Goal: Find specific page/section: Find specific page/section

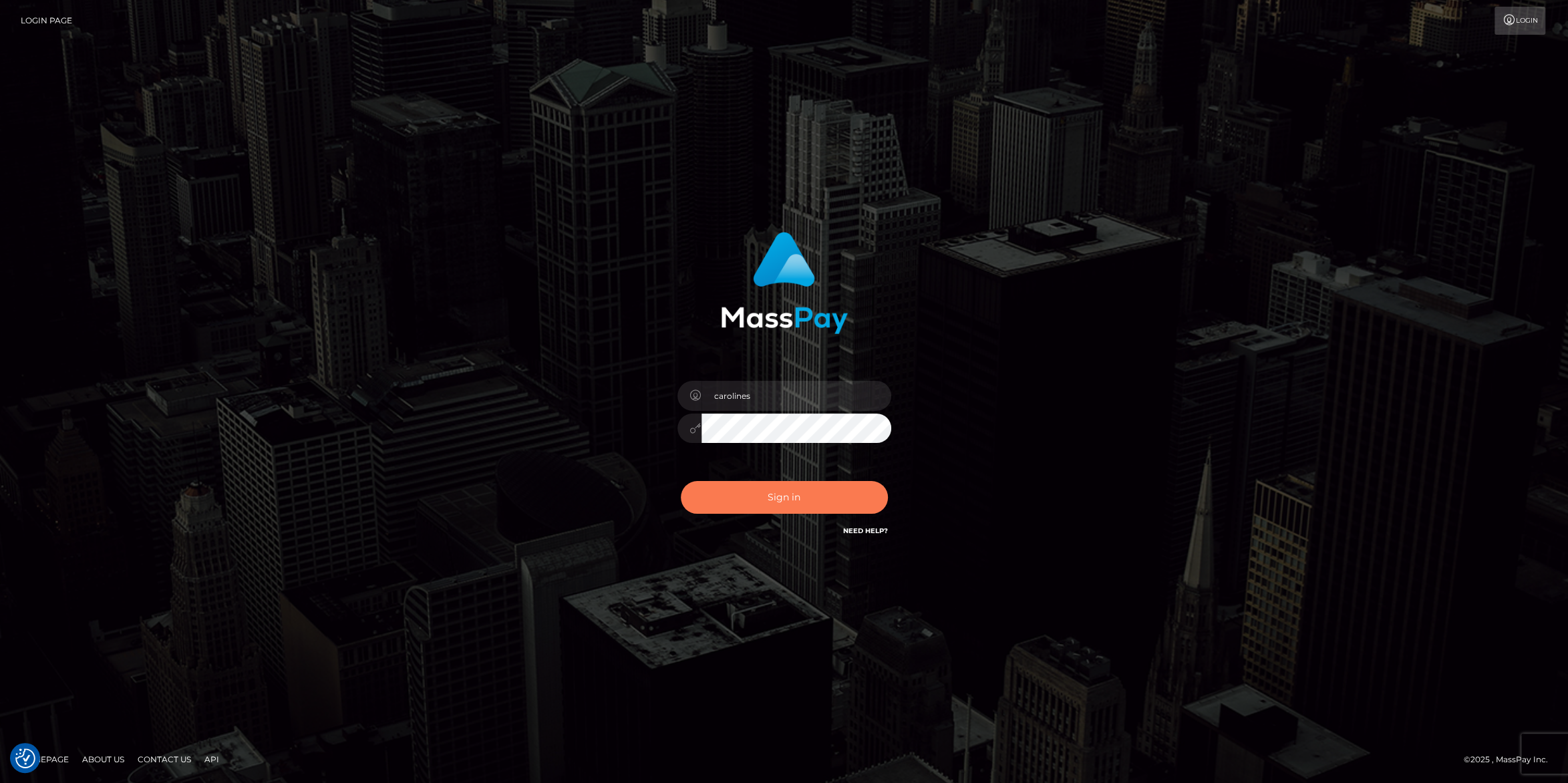
click at [783, 496] on button "Sign in" at bounding box center [784, 497] width 207 height 33
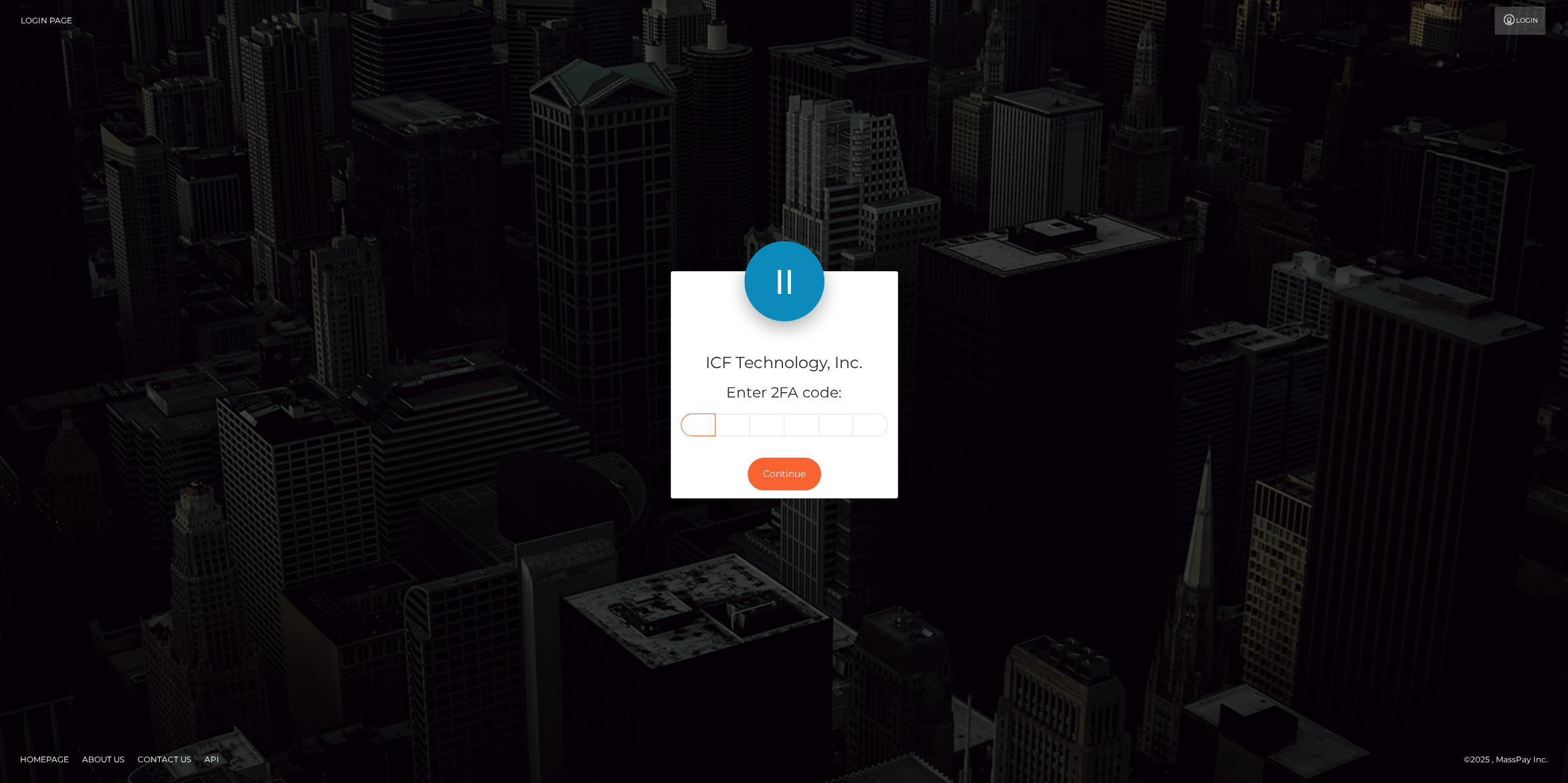
click at [689, 422] on input "text" at bounding box center [697, 424] width 34 height 23
type input "0"
type input "8"
type input "6"
type input "5"
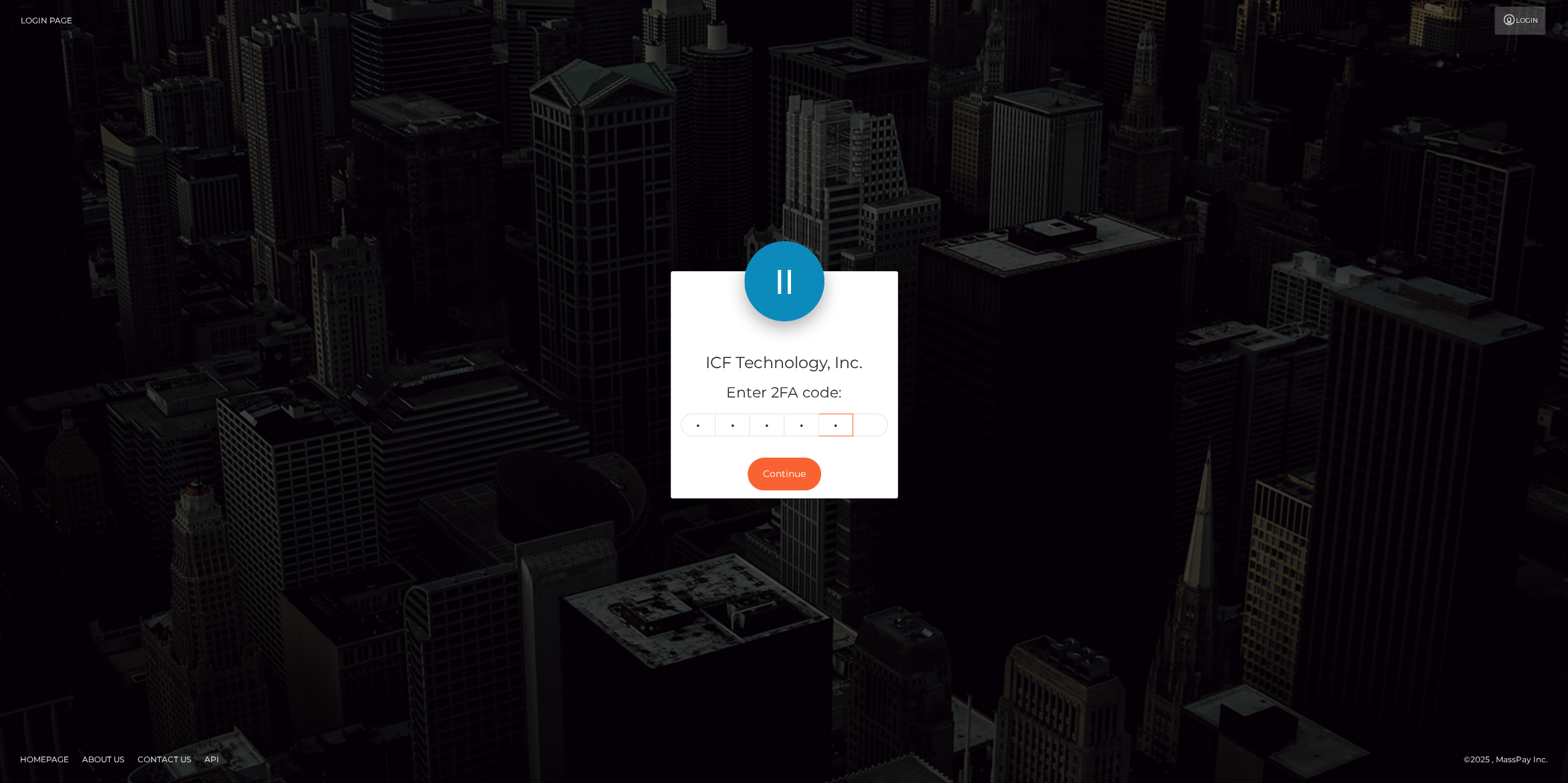
type input "3"
click at [781, 475] on button "Continue" at bounding box center [784, 474] width 73 height 33
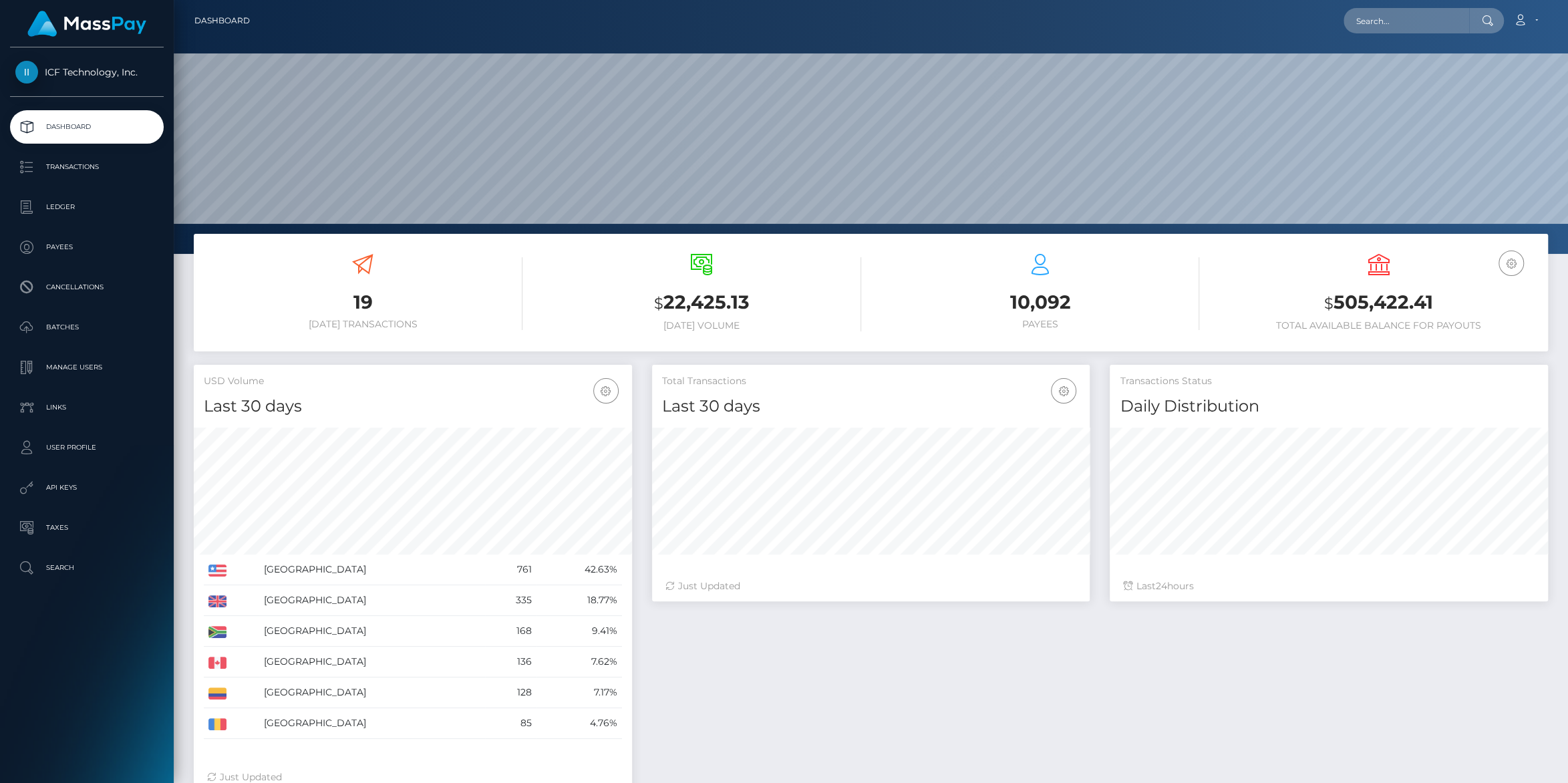
scroll to position [236, 438]
click at [61, 208] on p "Ledger" at bounding box center [87, 208] width 143 height 20
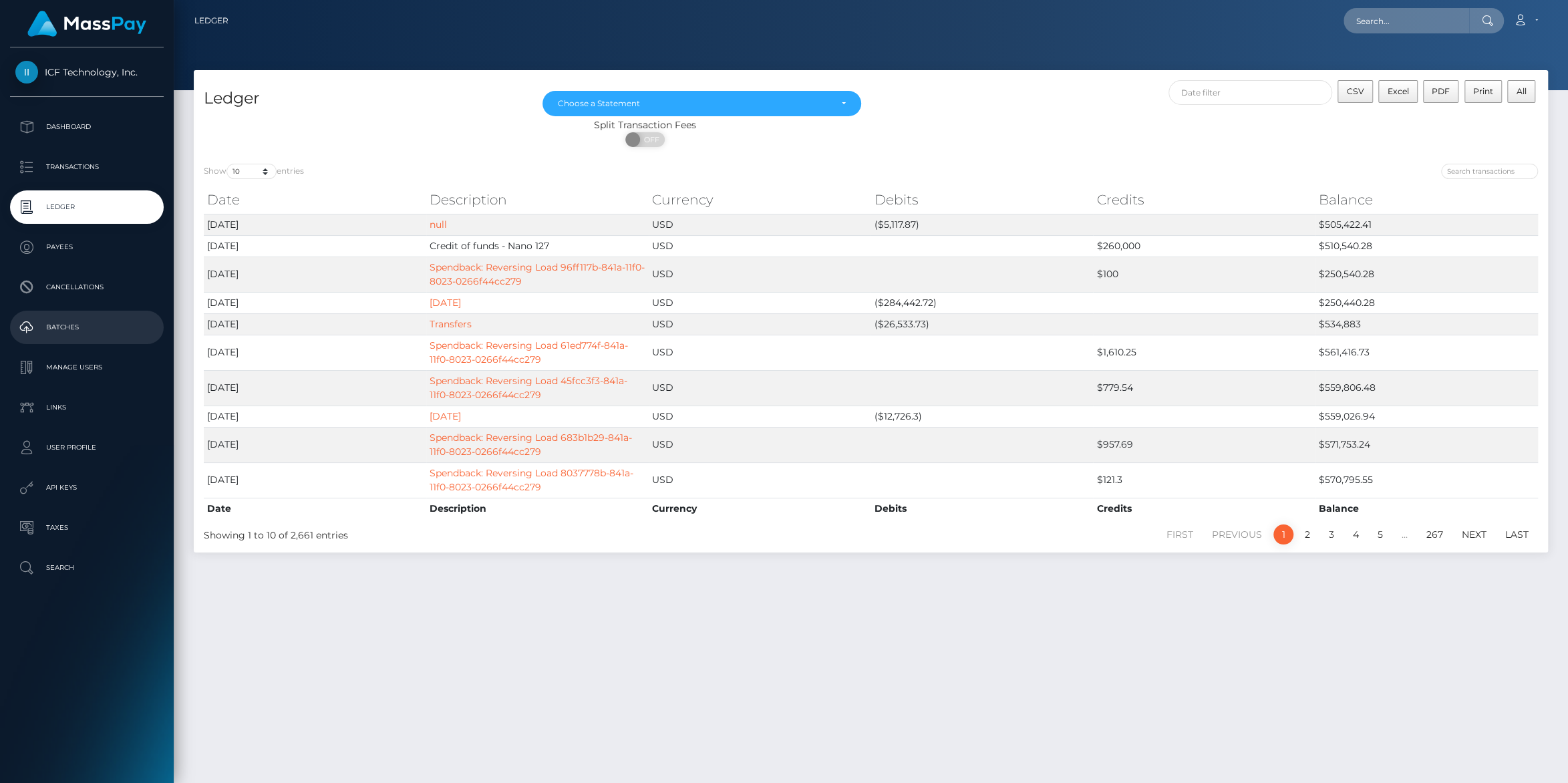
click at [77, 332] on p "Batches" at bounding box center [87, 328] width 143 height 20
